Goal: Transaction & Acquisition: Purchase product/service

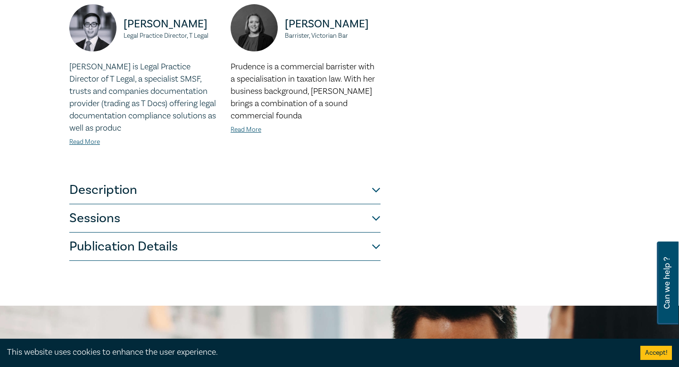
scroll to position [474, 0]
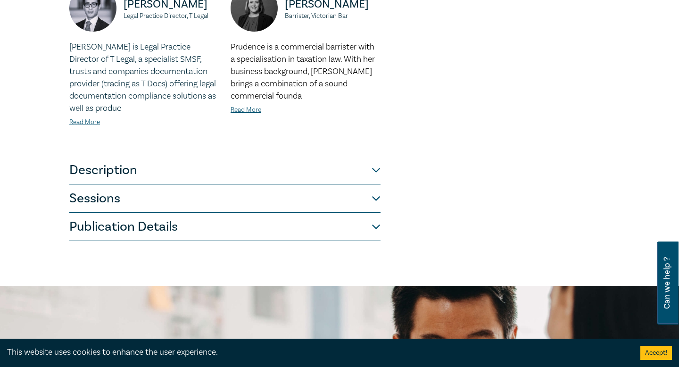
click at [380, 156] on button "Description" at bounding box center [224, 170] width 311 height 28
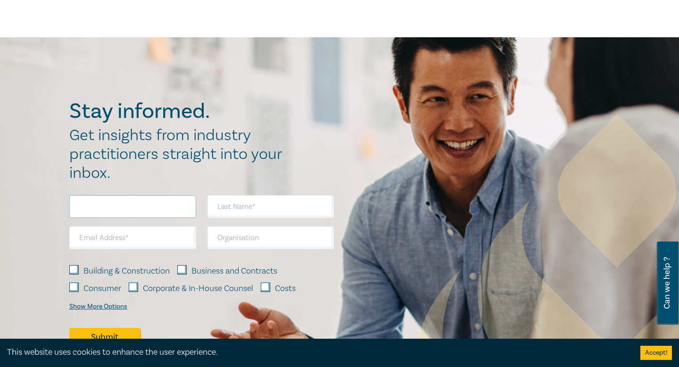
click at [159, 206] on input "text" at bounding box center [132, 206] width 127 height 23
type input "Efi"
type input "Kremetis"
type input "[EMAIL_ADDRESS][DOMAIN_NAME]"
type input "KREMETIS PTY LTD"
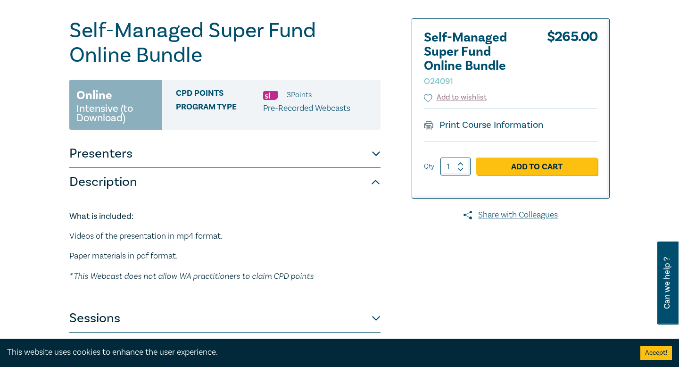
scroll to position [0, 0]
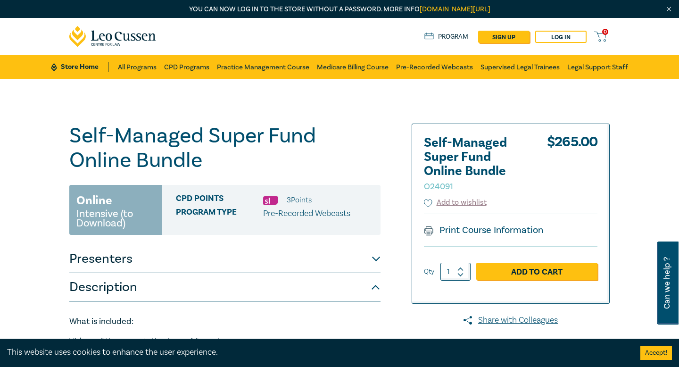
click at [212, 204] on span "CPD Points" at bounding box center [219, 200] width 87 height 12
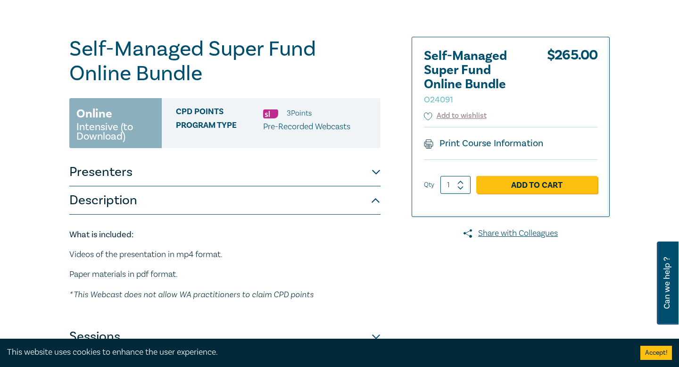
scroll to position [92, 0]
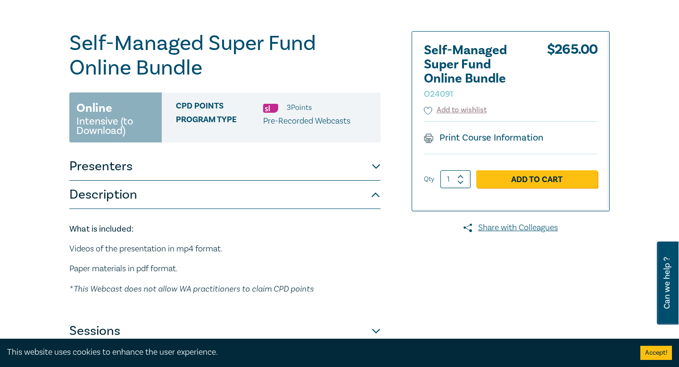
click at [374, 164] on button "Presenters" at bounding box center [224, 166] width 311 height 28
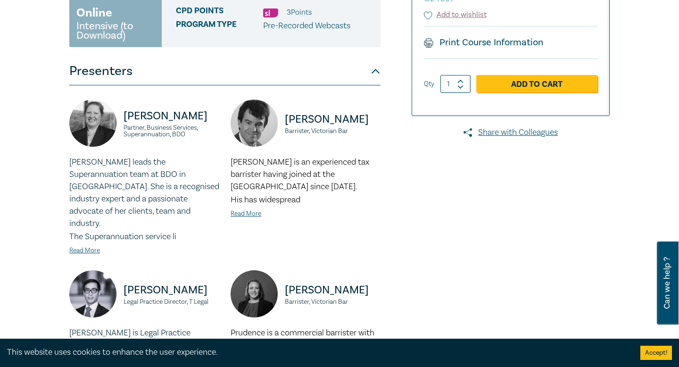
scroll to position [189, 0]
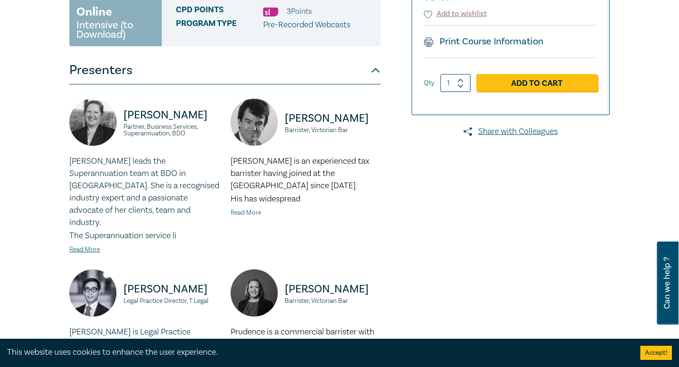
click at [248, 211] on link "Read More" at bounding box center [246, 212] width 31 height 8
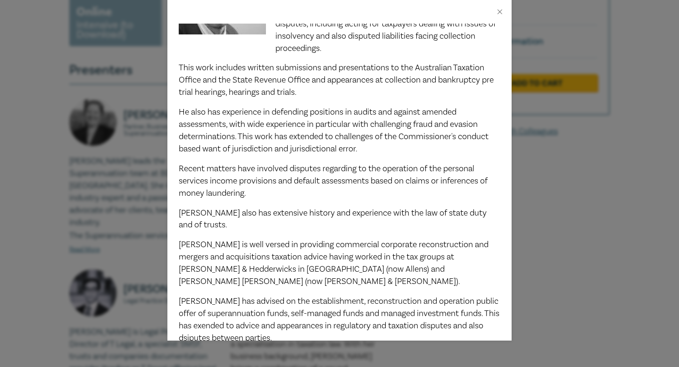
scroll to position [0, 0]
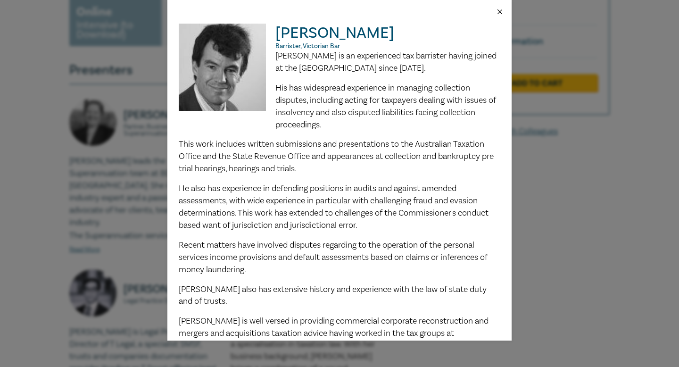
click at [499, 10] on button "Close" at bounding box center [500, 12] width 8 height 8
